Goal: Check status: Check status

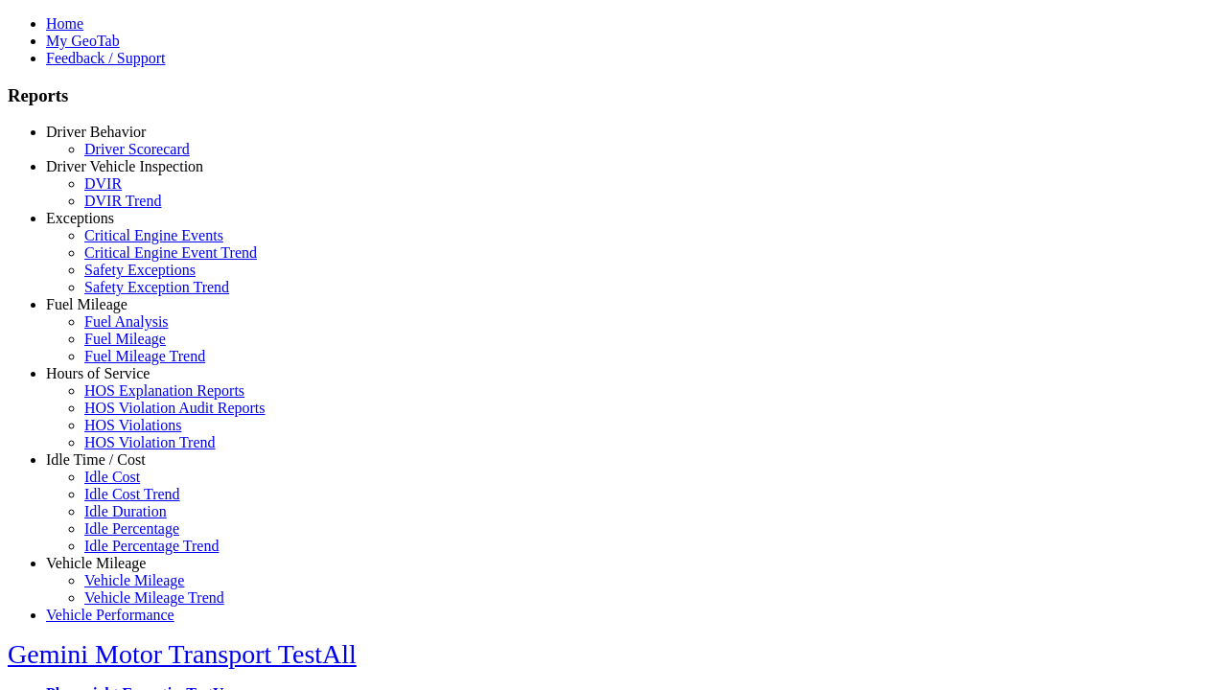
click at [110, 312] on link "Fuel Mileage" at bounding box center [86, 304] width 81 height 16
click at [125, 364] on link "Fuel Mileage Trend" at bounding box center [144, 356] width 121 height 16
type input "*********"
